Goal: Task Accomplishment & Management: Use online tool/utility

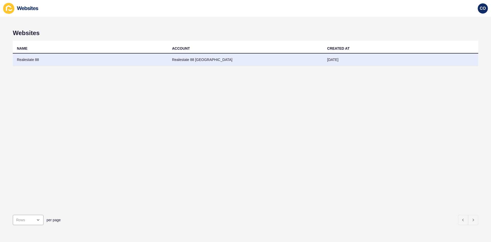
click at [32, 60] on td "Realestate 88" at bounding box center [90, 59] width 155 height 13
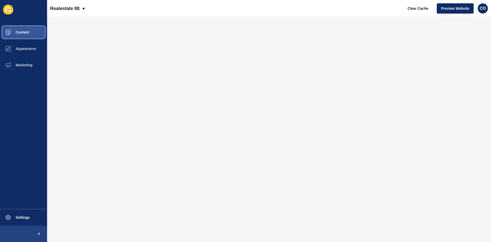
click at [32, 34] on button "Content" at bounding box center [23, 32] width 47 height 16
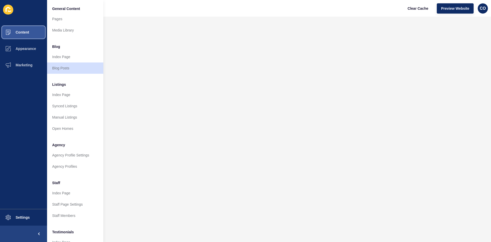
scroll to position [62, 0]
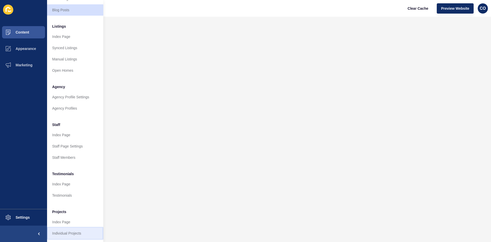
click at [78, 186] on link "Individual Projects" at bounding box center [75, 232] width 56 height 11
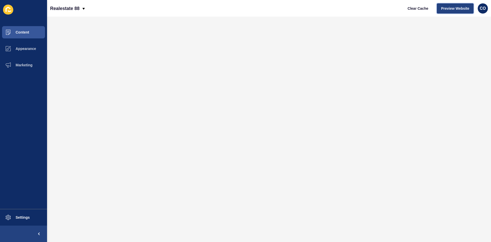
click at [447, 7] on span "Preview Website" at bounding box center [455, 8] width 28 height 5
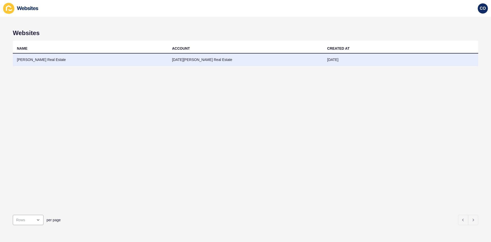
click at [37, 61] on td "McFarlane Real Estate" at bounding box center [90, 59] width 155 height 13
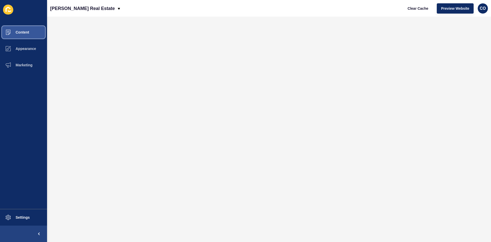
click at [33, 33] on button "Content" at bounding box center [23, 32] width 47 height 16
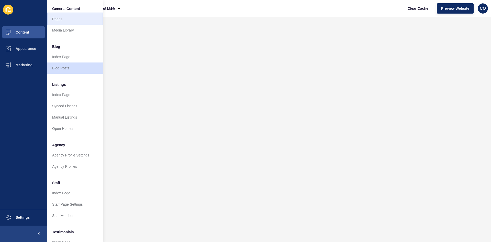
click at [65, 20] on link "Pages" at bounding box center [75, 18] width 56 height 11
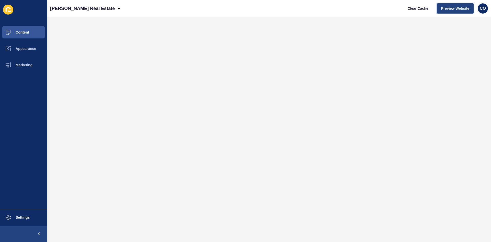
click at [455, 7] on span "Preview Website" at bounding box center [455, 8] width 28 height 5
